Goal: Task Accomplishment & Management: Manage account settings

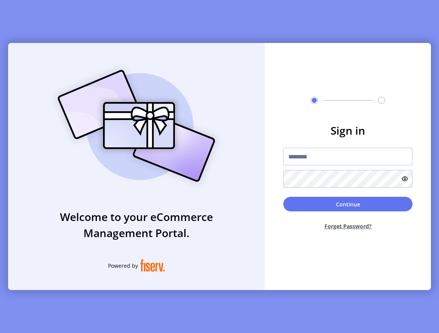
click at [335, 153] on input "text" at bounding box center [347, 157] width 129 height 18
drag, startPoint x: 335, startPoint y: 153, endPoint x: 313, endPoint y: 159, distance: 22.8
click at [313, 159] on input "text" at bounding box center [347, 157] width 129 height 18
type input "**********"
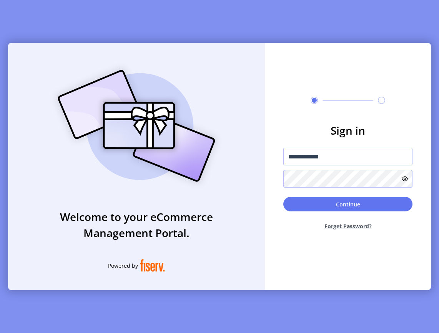
click at [283, 197] on button "Continue" at bounding box center [347, 204] width 129 height 15
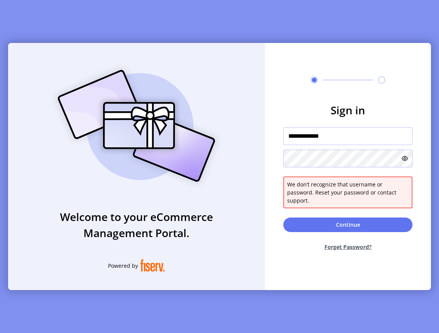
click at [346, 141] on input "**********" at bounding box center [347, 137] width 129 height 18
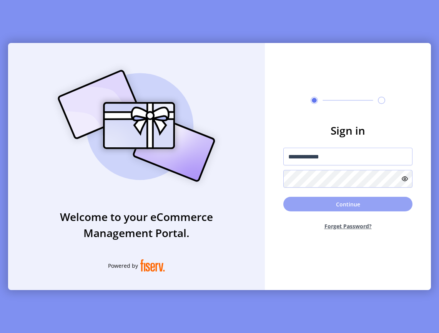
click at [360, 204] on button "Continue" at bounding box center [347, 204] width 129 height 15
click at [345, 207] on button "Continue" at bounding box center [347, 204] width 129 height 15
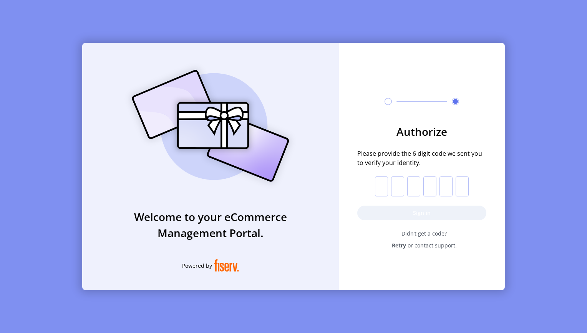
click at [380, 191] on input "text" at bounding box center [381, 187] width 13 height 20
paste input "*"
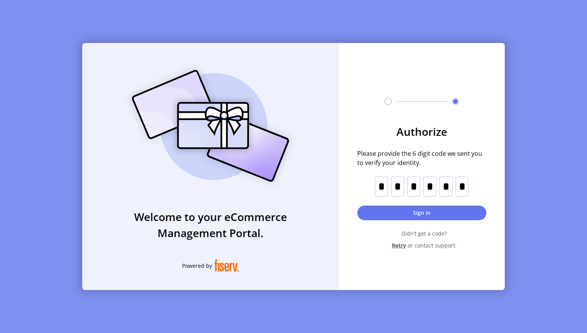
type input "*"
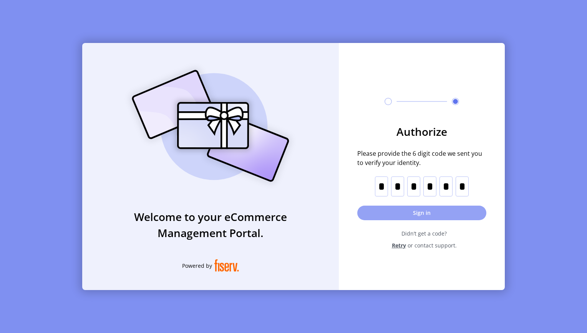
click at [418, 214] on button "Sign in" at bounding box center [421, 213] width 129 height 15
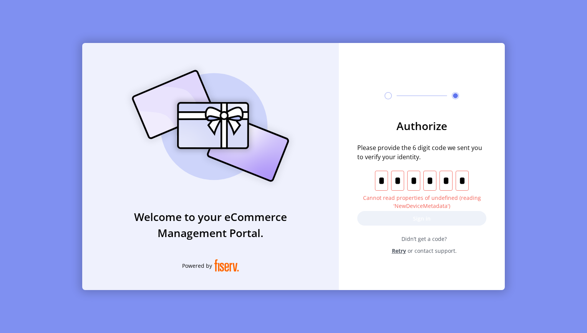
click at [438, 187] on input "text" at bounding box center [462, 181] width 13 height 20
type input "*"
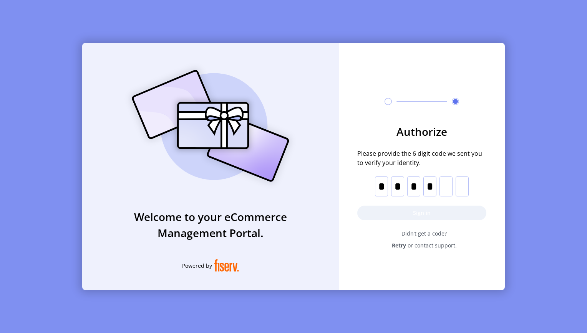
type input "*"
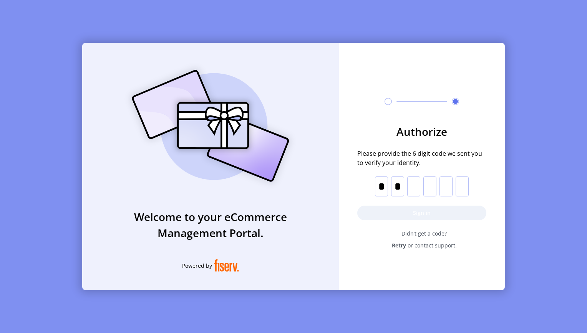
type input "*"
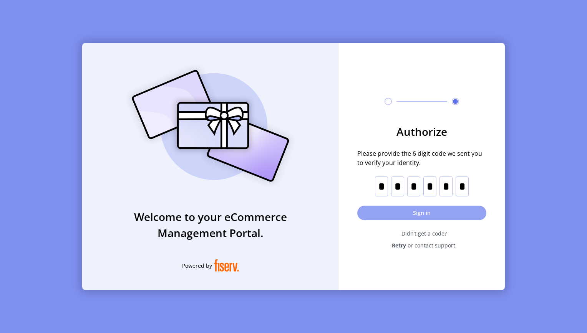
type input "*"
click at [420, 211] on button "Sign in" at bounding box center [421, 213] width 129 height 15
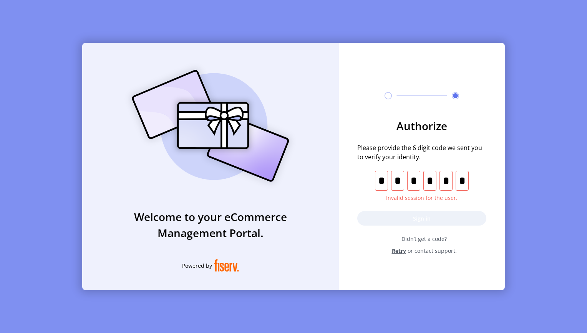
click at [403, 253] on span "Retry" at bounding box center [399, 251] width 14 height 8
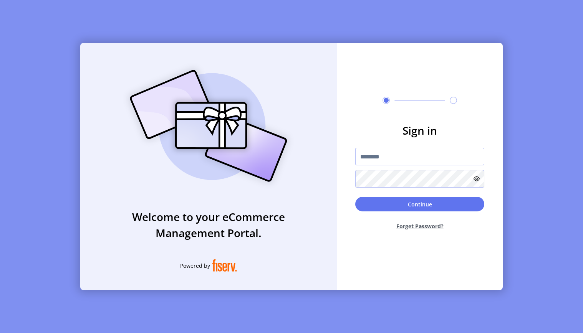
click at [378, 160] on input "text" at bounding box center [419, 157] width 129 height 18
type input "**********"
click at [412, 209] on button "Continue" at bounding box center [419, 204] width 129 height 15
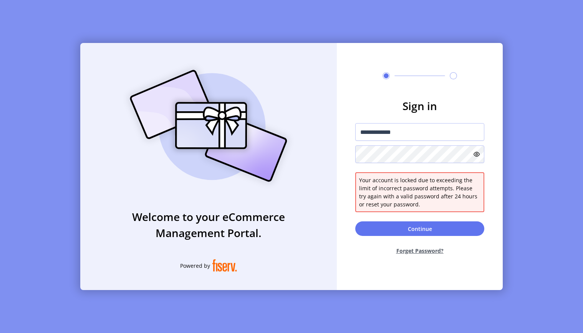
click at [430, 252] on button "Forget Password?" at bounding box center [419, 251] width 129 height 20
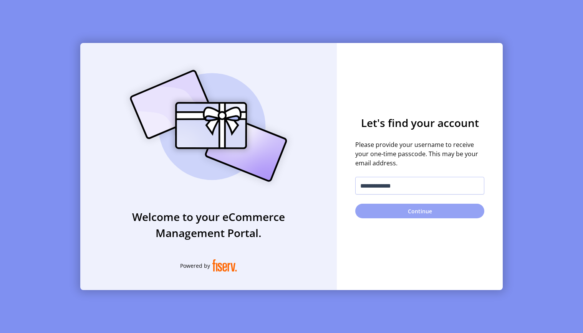
click at [419, 214] on button "Continue" at bounding box center [419, 211] width 129 height 15
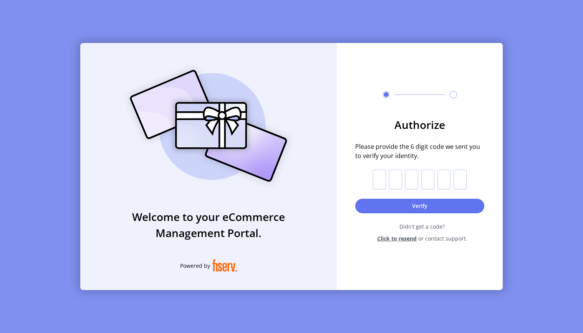
click at [381, 179] on input "text" at bounding box center [379, 180] width 13 height 20
type input "*"
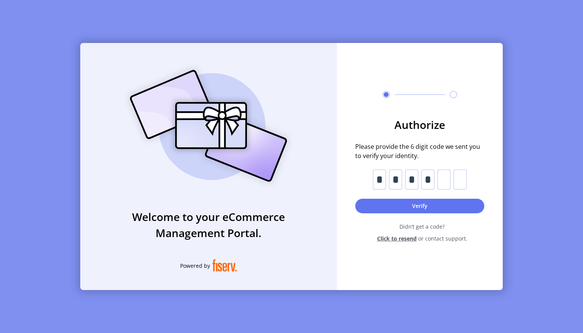
type input "*"
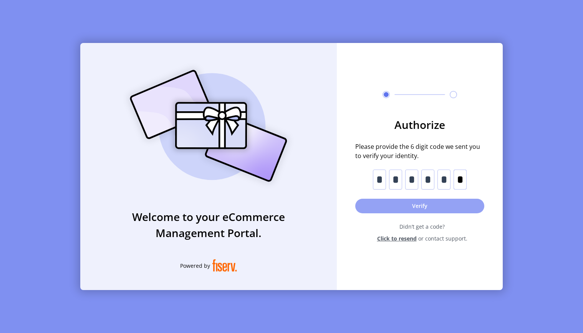
type input "*"
click at [423, 204] on button "Verify" at bounding box center [419, 206] width 129 height 15
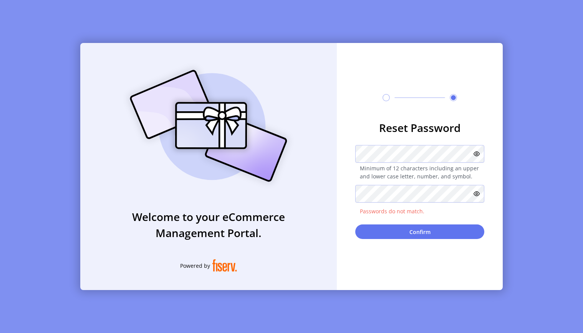
click at [438, 156] on icon at bounding box center [477, 154] width 6 height 6
click at [438, 192] on icon at bounding box center [477, 194] width 6 height 6
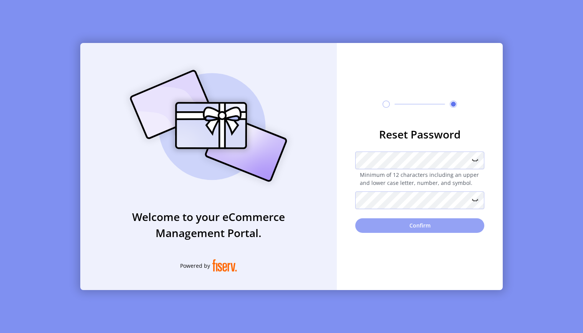
click at [424, 231] on button "Confirm" at bounding box center [419, 226] width 129 height 15
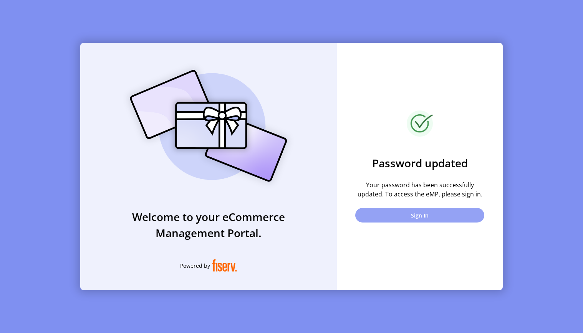
click at [429, 218] on button "Sign In" at bounding box center [419, 215] width 129 height 15
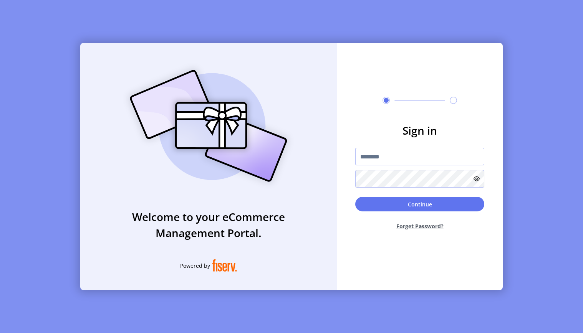
click at [400, 155] on input "text" at bounding box center [419, 157] width 129 height 18
type input "**********"
click at [435, 206] on button "Continue" at bounding box center [419, 204] width 129 height 15
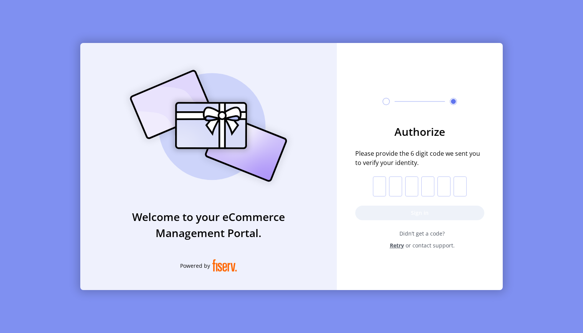
click at [384, 190] on input "text" at bounding box center [379, 187] width 13 height 20
type input "*"
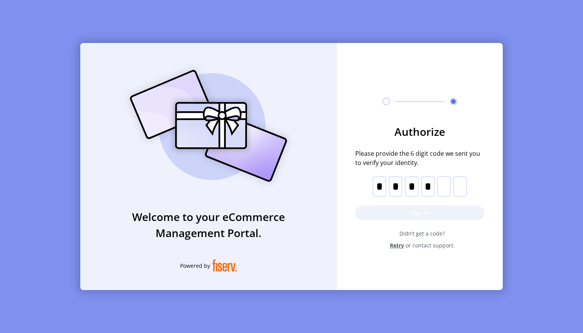
type input "*"
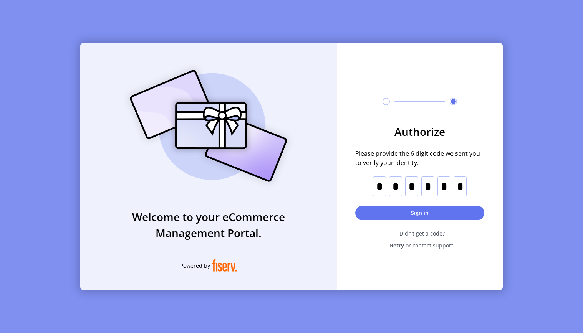
type input "*"
click at [406, 221] on form "Authorize Please provide the 6 digit code we sent you to verify your identity. …" at bounding box center [420, 187] width 166 height 126
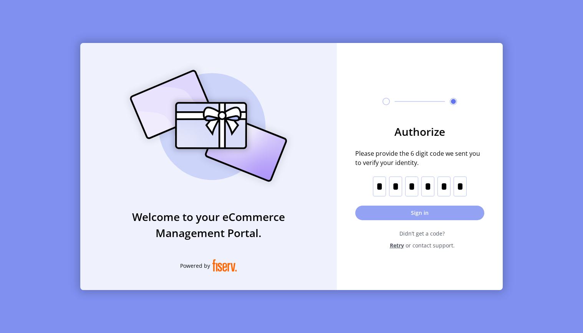
click at [411, 213] on button "Sign in" at bounding box center [419, 213] width 129 height 15
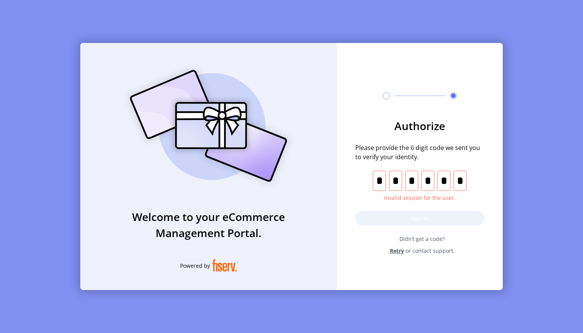
click at [396, 252] on span "Retry" at bounding box center [397, 251] width 14 height 8
